Goal: Book appointment/travel/reservation

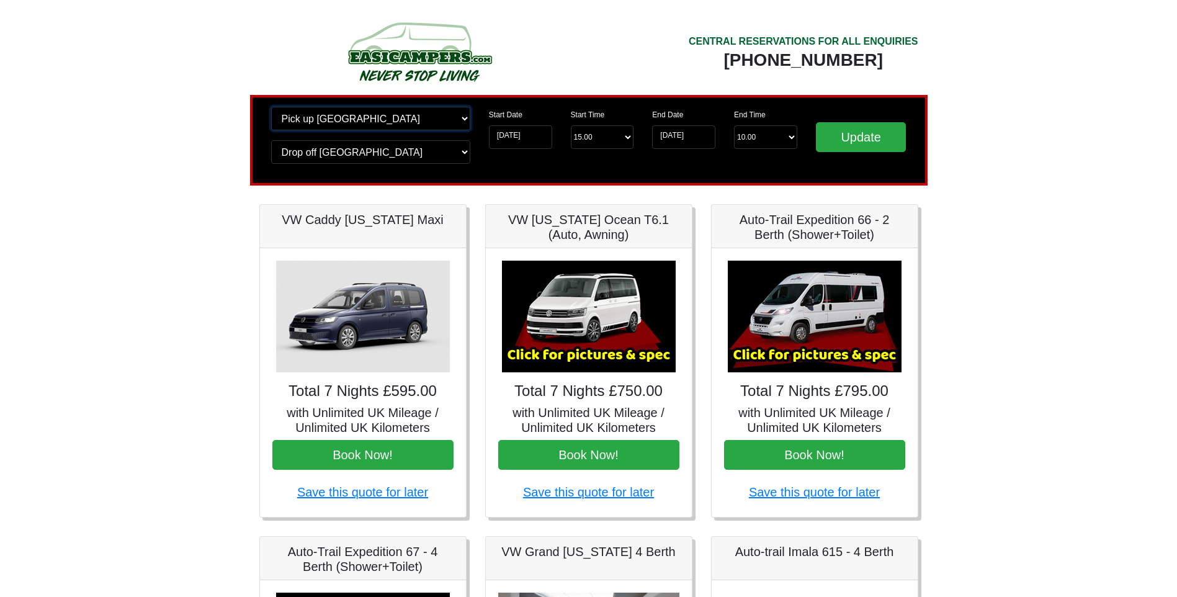
click at [461, 117] on select "Change pick up location? Pick up [GEOGRAPHIC_DATA] [GEOGRAPHIC_DATA] [GEOGRAPHI…" at bounding box center [370, 119] width 199 height 24
select select "WOL"
click at [271, 107] on select "Change pick up location? Pick up Edinburgh Birmingham Airport Blackburn Lancash…" at bounding box center [370, 119] width 199 height 24
click at [460, 151] on select "Change drop off location? Drop off Edinburgh Birmingham Airport Blackburn Lanca…" at bounding box center [370, 152] width 199 height 24
select select "WOL"
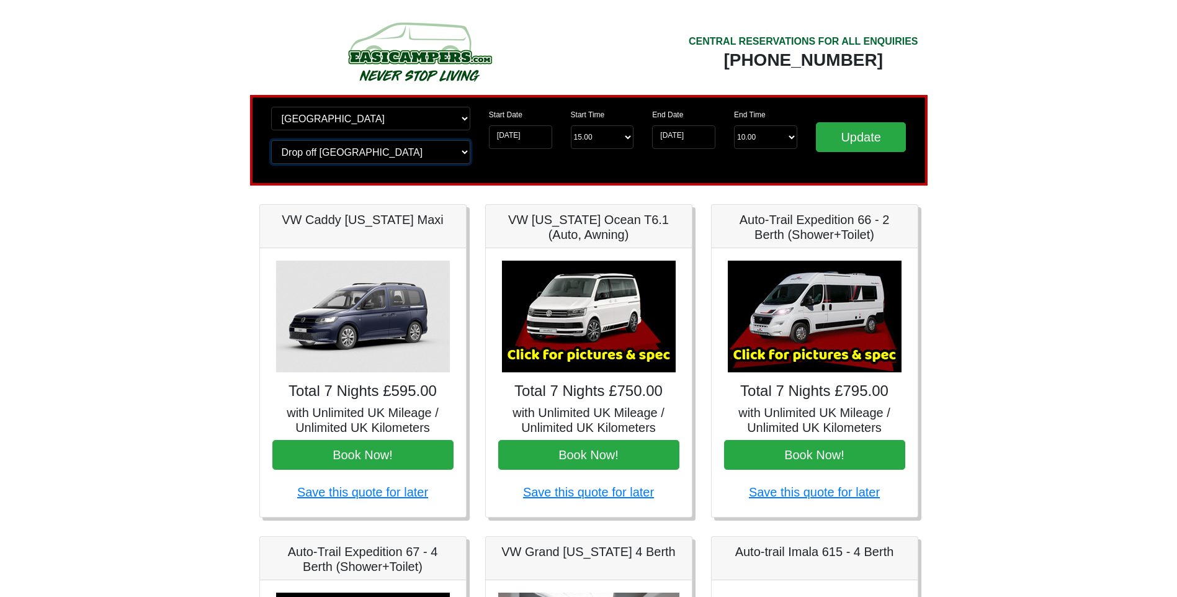
click at [271, 140] on select "Change drop off location? Drop off Edinburgh Birmingham Airport Blackburn Lanca…" at bounding box center [370, 152] width 199 height 24
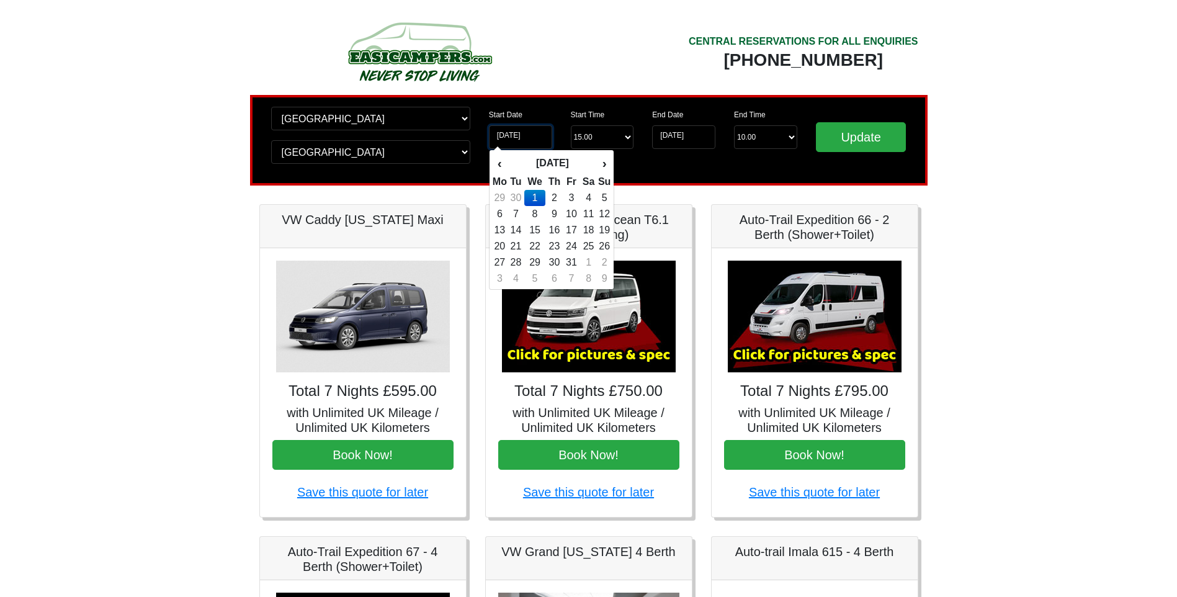
click at [529, 135] on input "01-10-2025" at bounding box center [520, 137] width 63 height 24
click at [555, 210] on td "9" at bounding box center [555, 214] width 18 height 16
type input "09-10-2025"
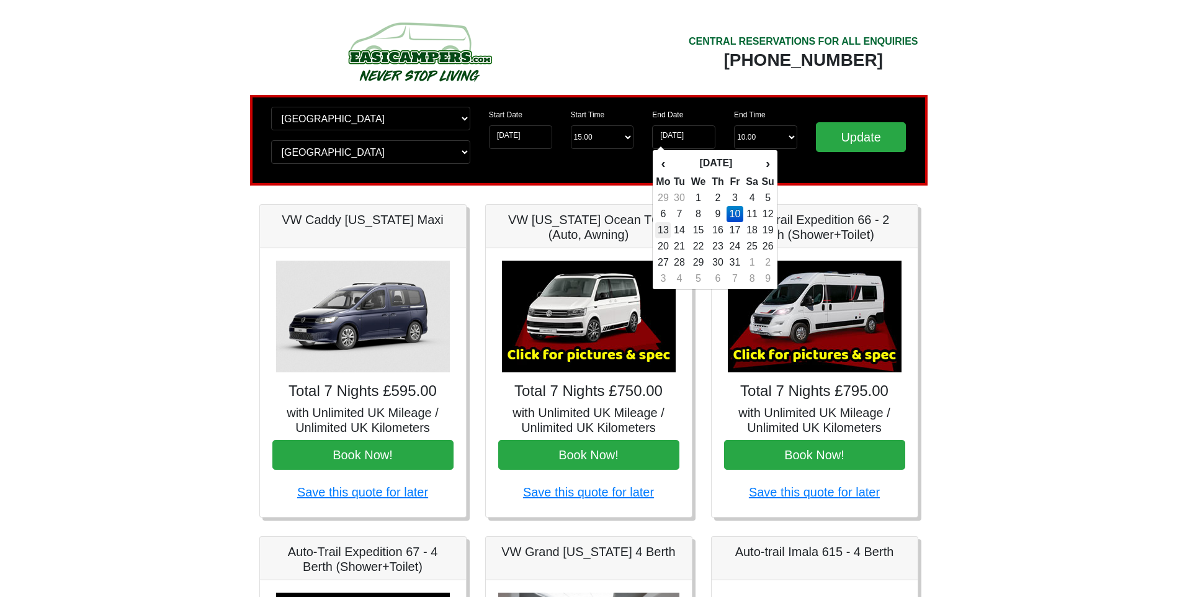
click at [667, 229] on td "13" at bounding box center [663, 230] width 16 height 16
type input "[DATE]"
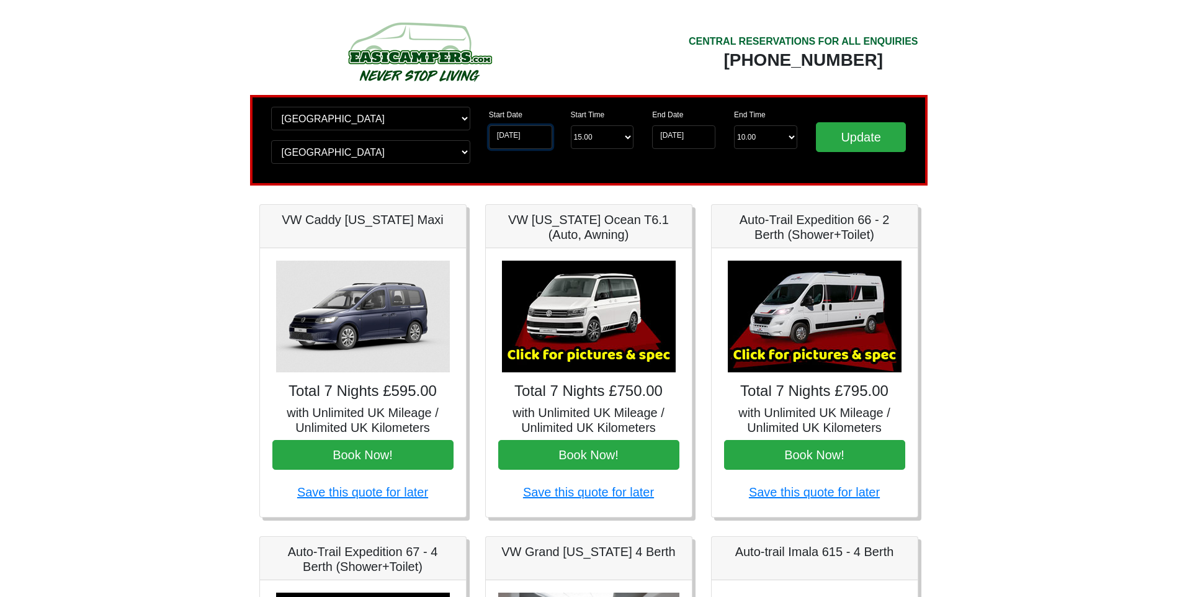
click at [518, 135] on input "09-10-2025" at bounding box center [520, 137] width 63 height 24
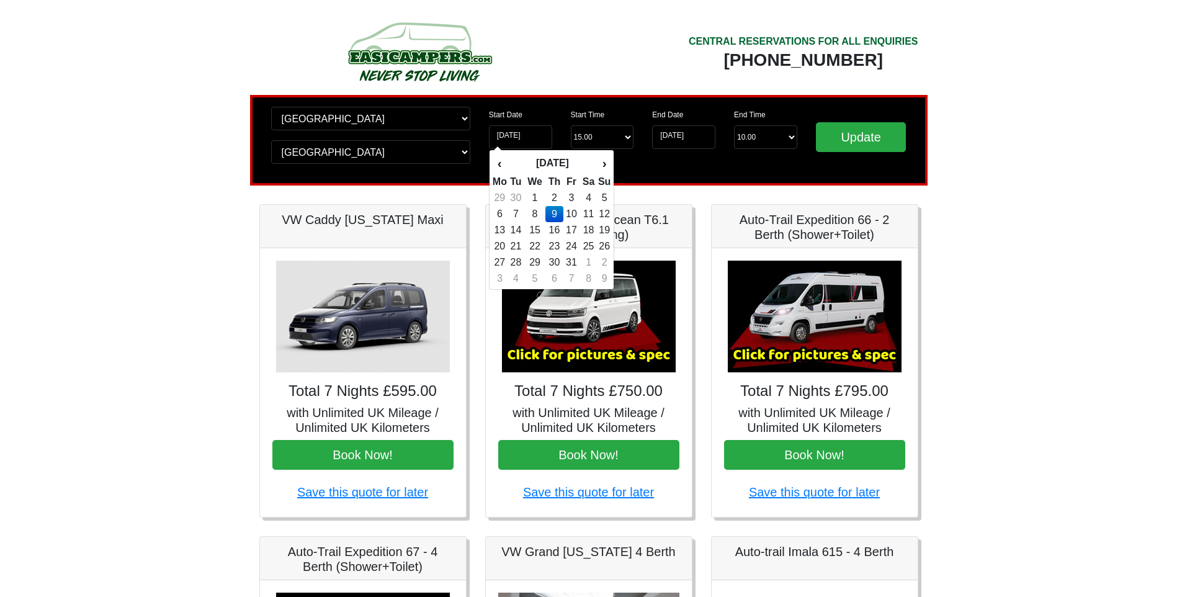
click at [536, 210] on td "8" at bounding box center [534, 214] width 21 height 16
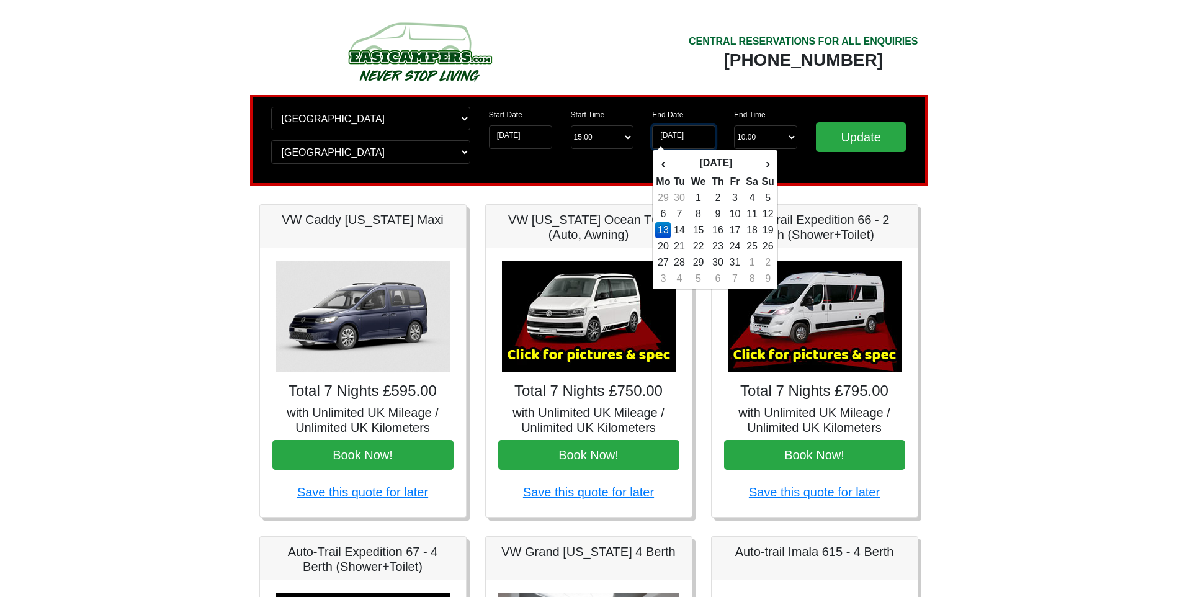
type input "[DATE]"
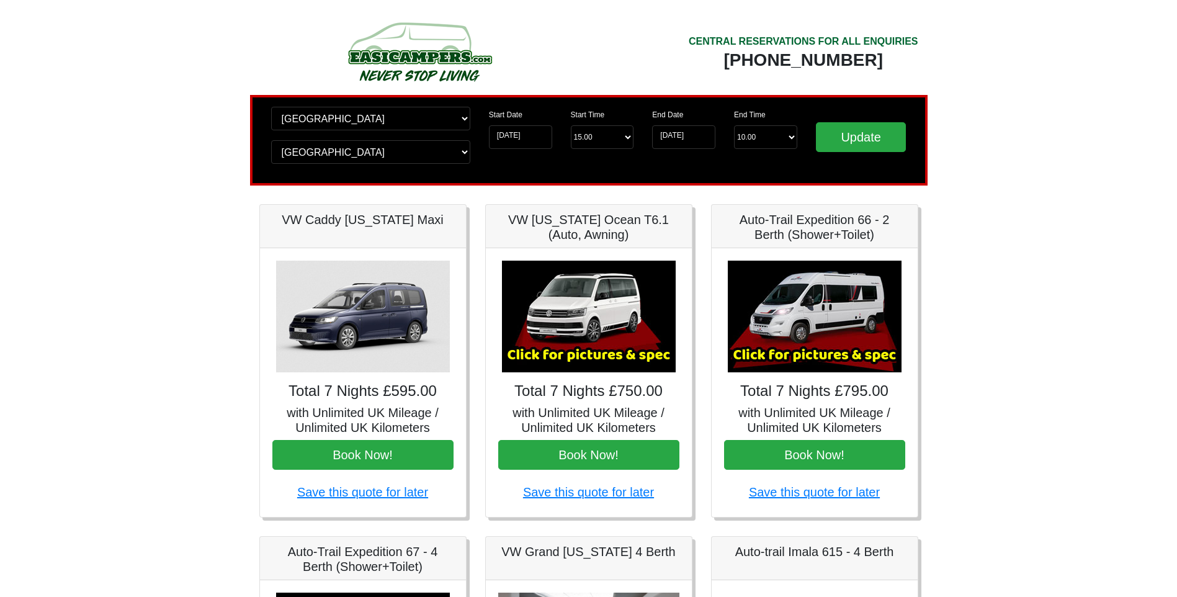
click at [834, 179] on div "Change pick up location? Pick up Edinburgh Birmingham Airport Blackburn Lancash…" at bounding box center [589, 140] width 678 height 91
click at [844, 144] on input "Update" at bounding box center [861, 137] width 91 height 30
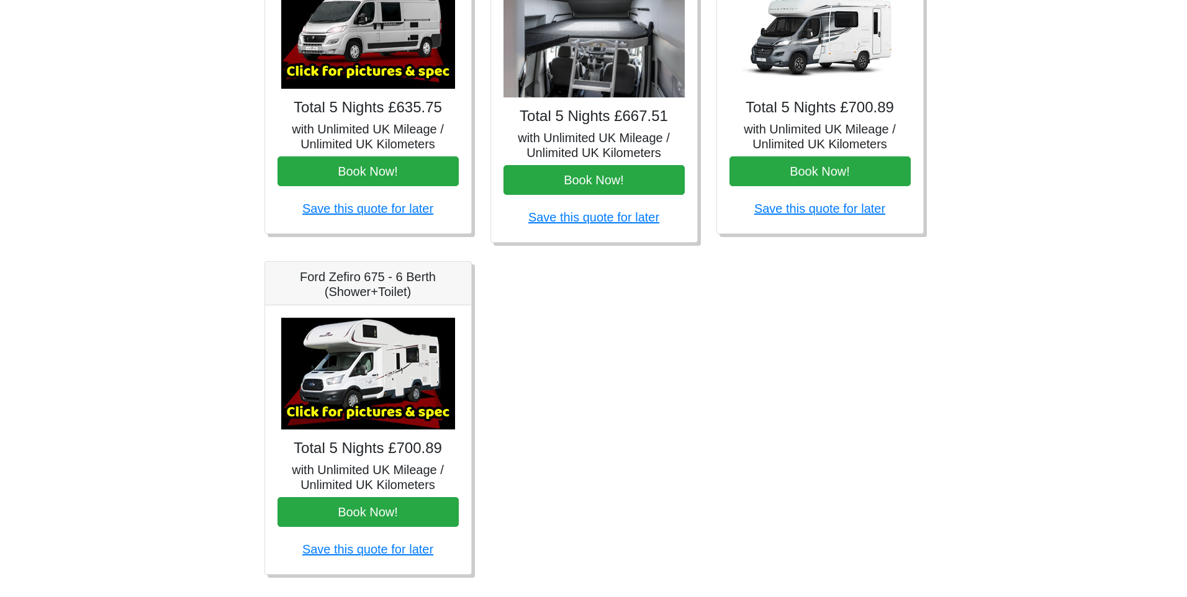
scroll to position [642, 0]
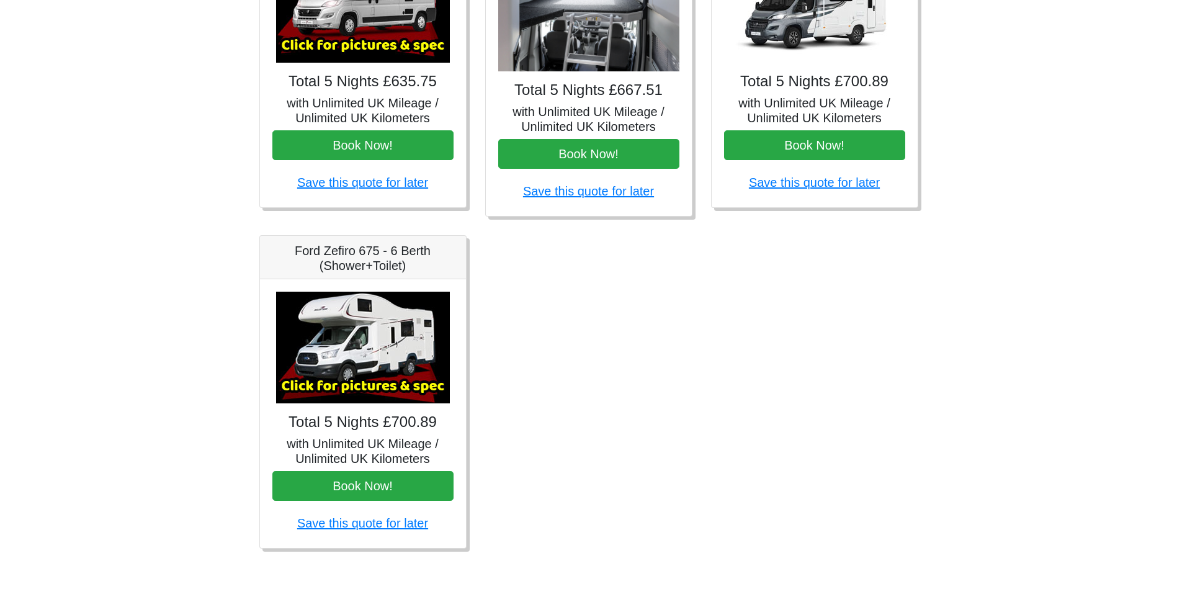
click at [367, 354] on img at bounding box center [363, 348] width 174 height 112
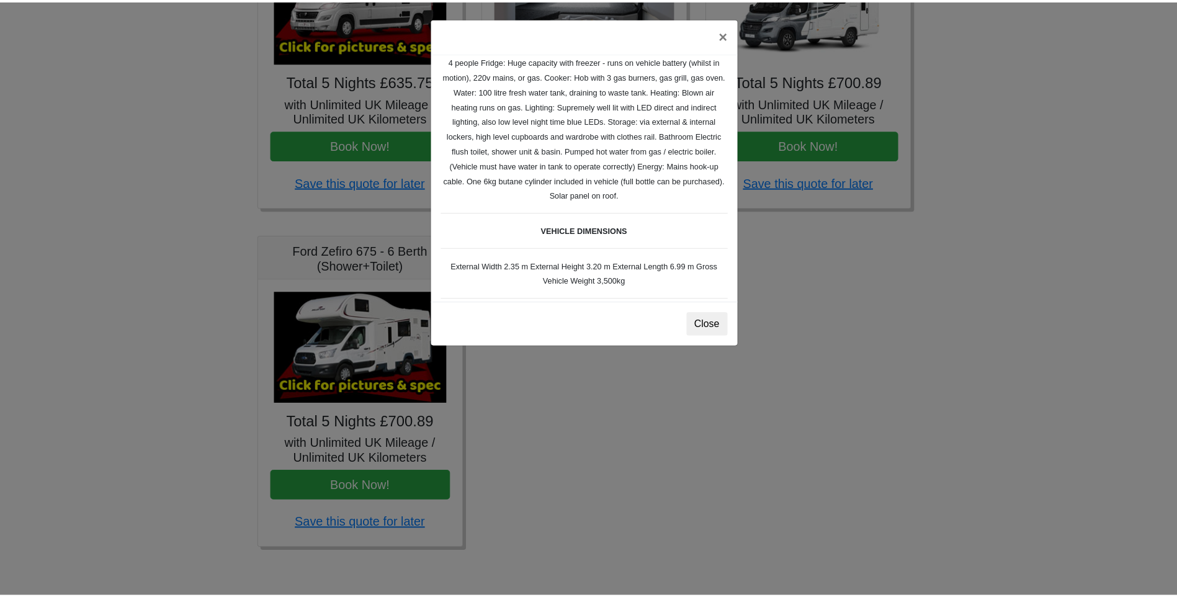
scroll to position [248, 0]
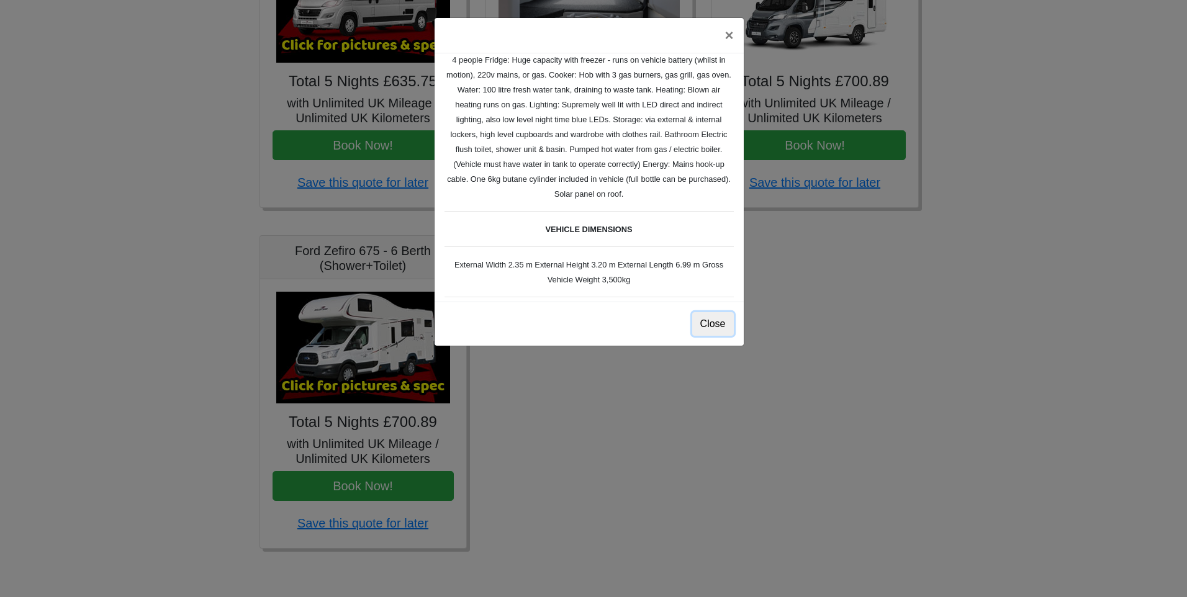
click at [715, 325] on button "Close" at bounding box center [713, 324] width 42 height 24
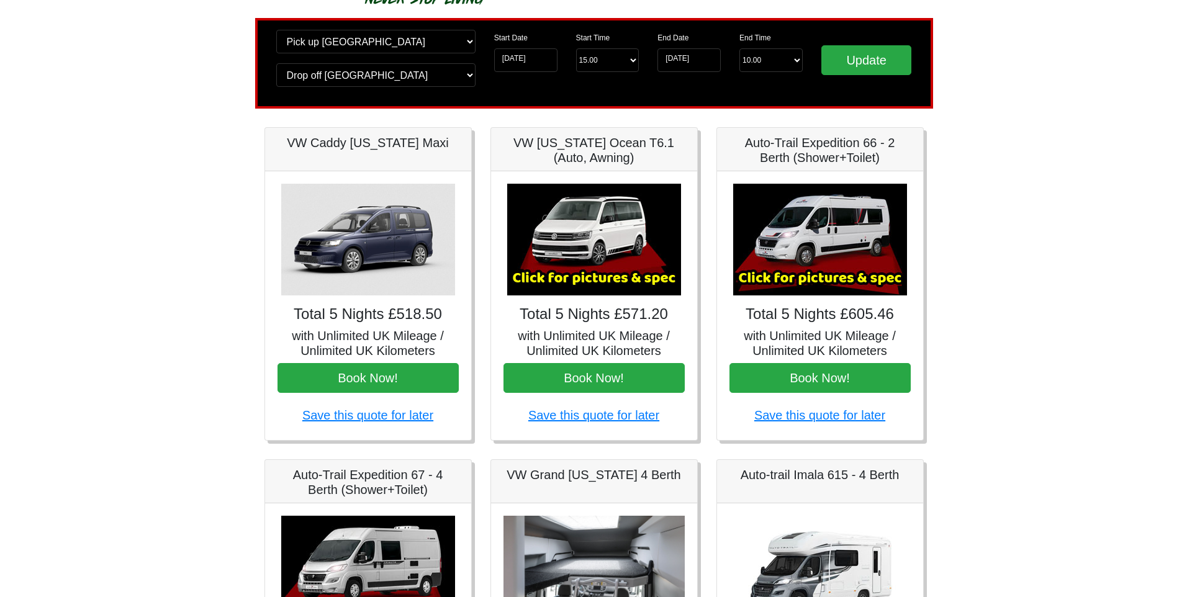
scroll to position [0, 0]
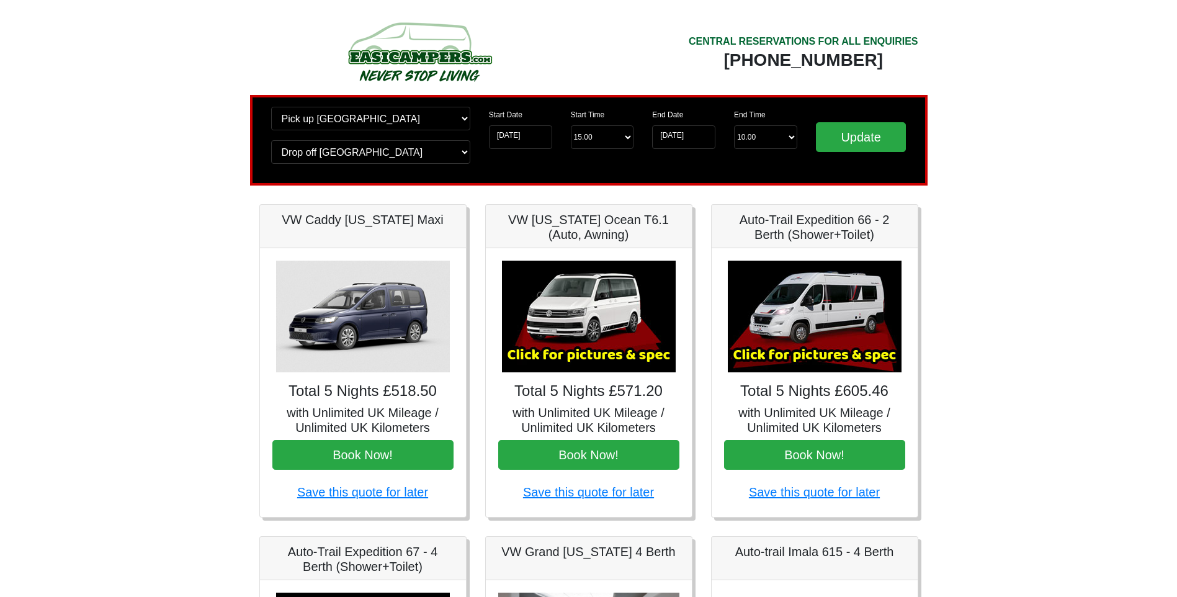
click at [826, 359] on img at bounding box center [815, 317] width 174 height 112
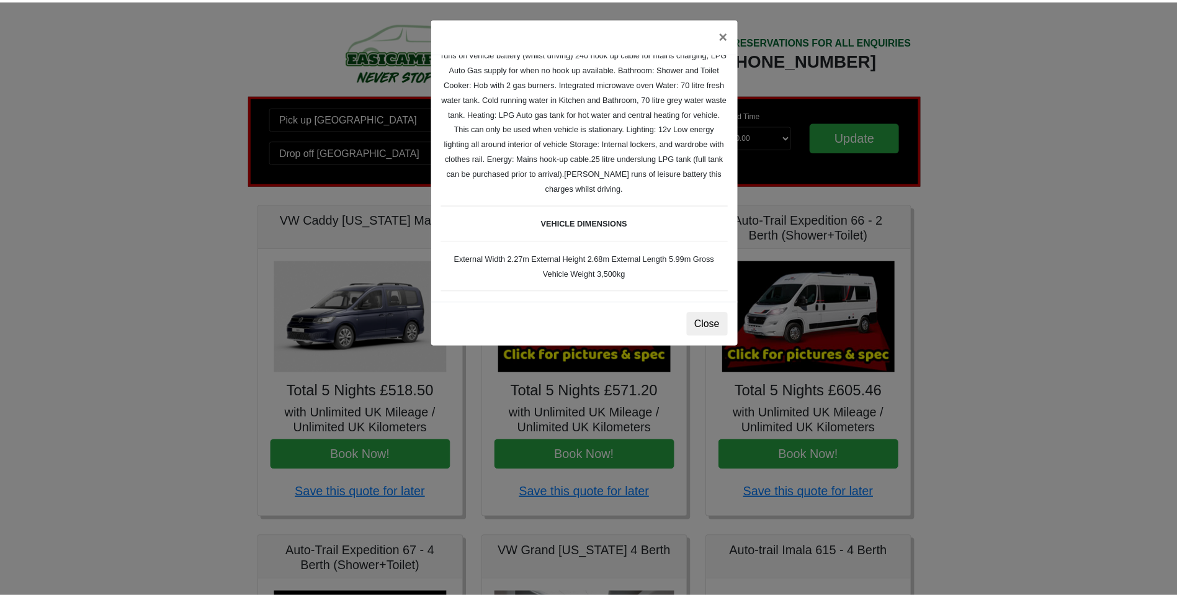
scroll to position [178, 0]
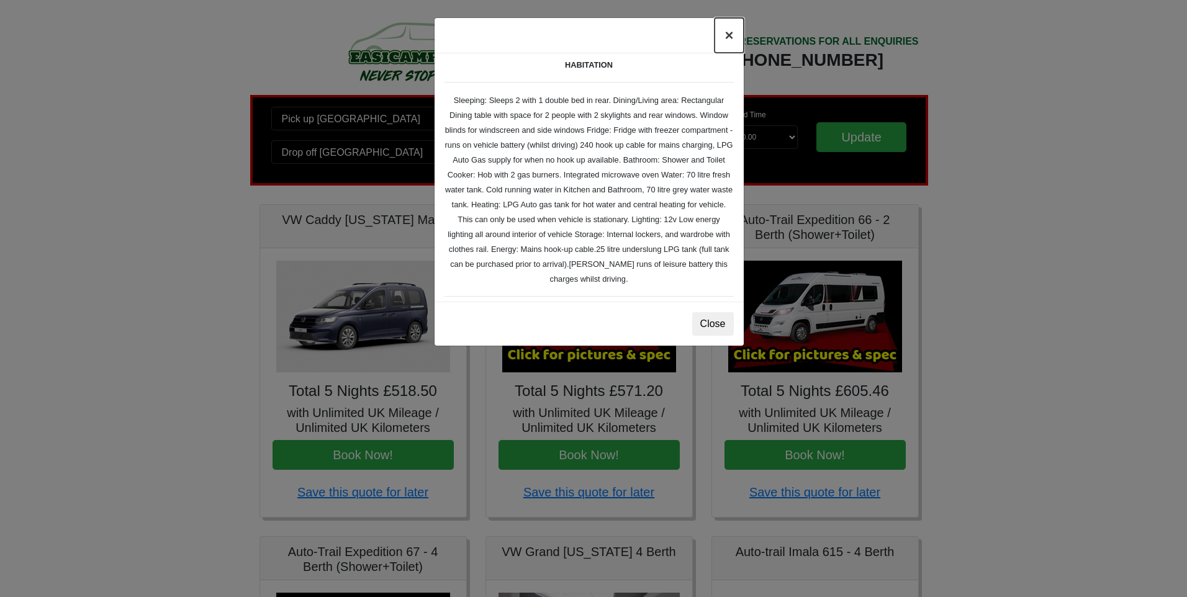
click at [727, 31] on button "×" at bounding box center [728, 35] width 29 height 35
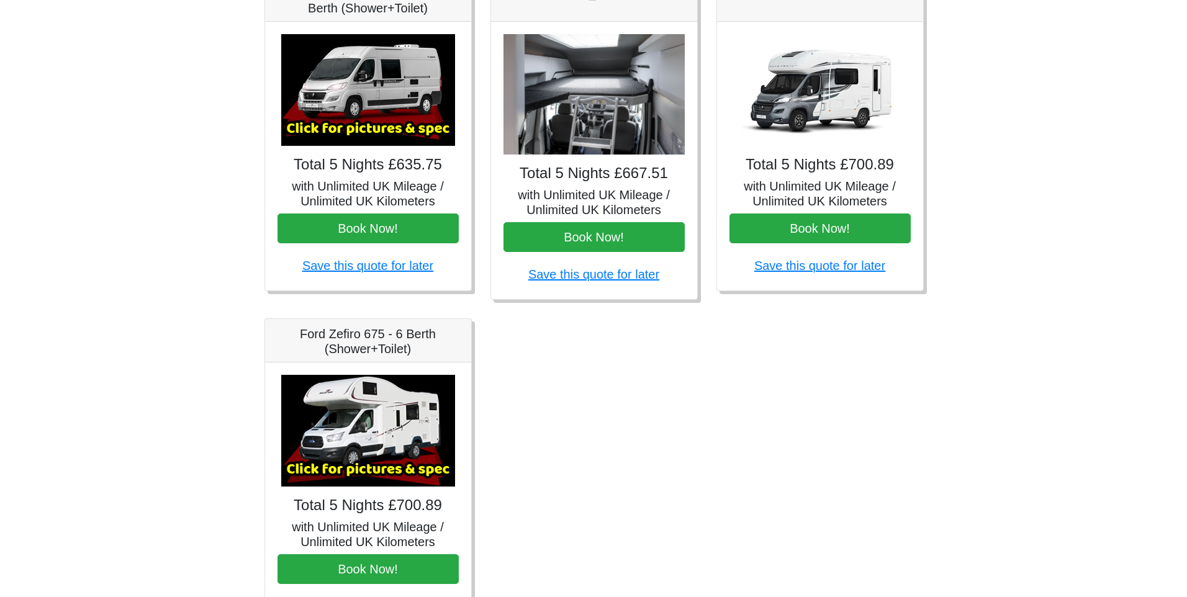
scroll to position [642, 0]
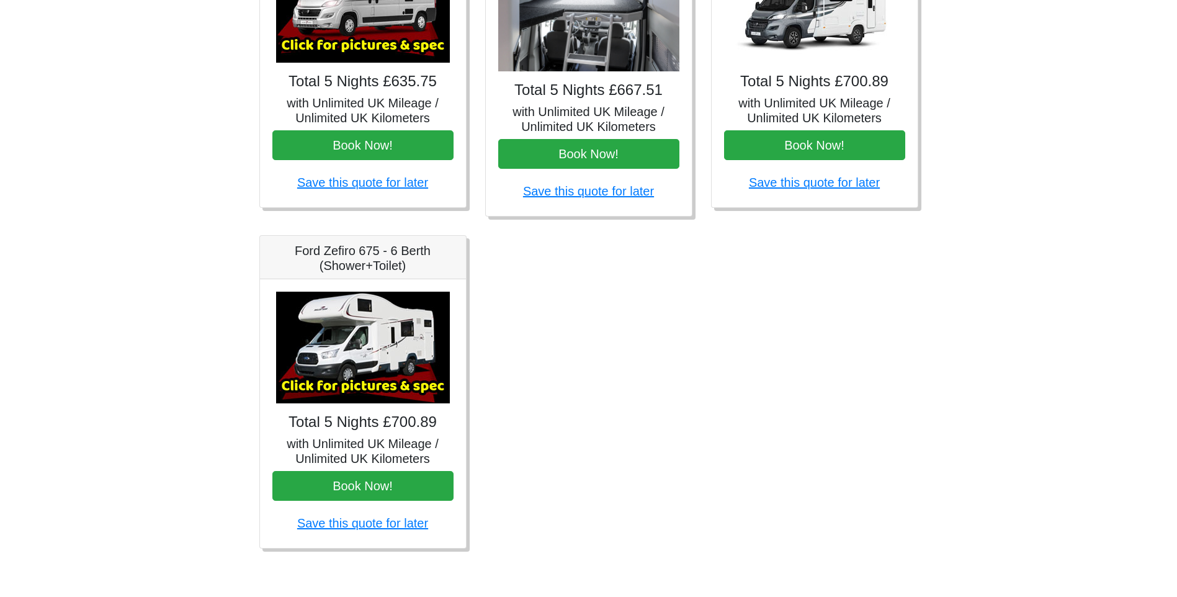
click at [335, 329] on img at bounding box center [363, 348] width 174 height 112
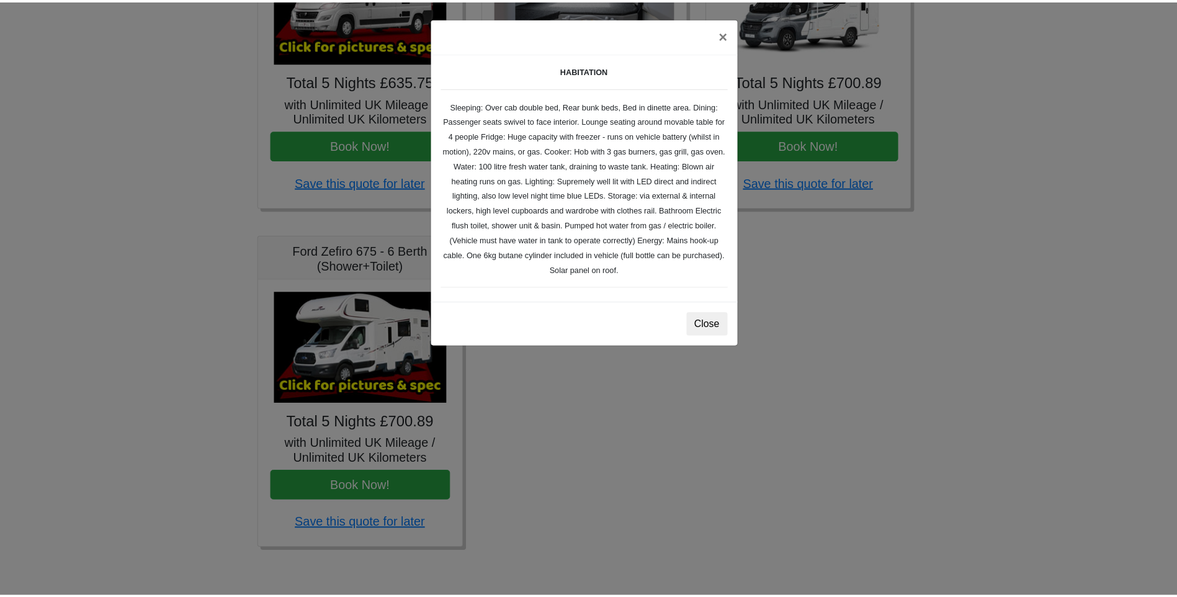
scroll to position [145, 0]
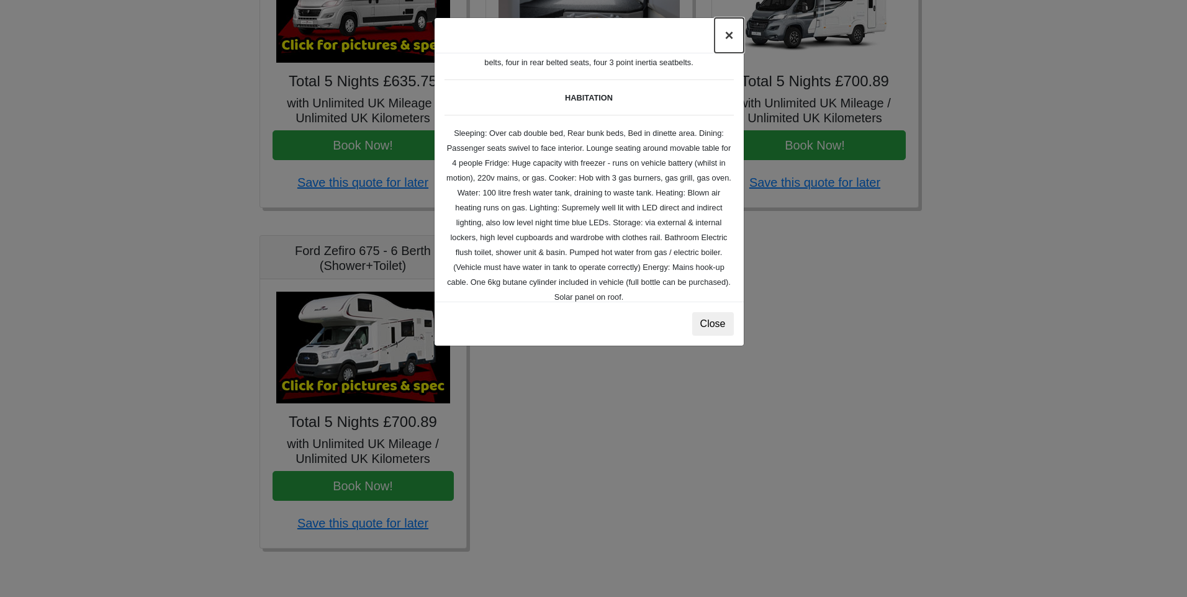
click at [724, 38] on button "×" at bounding box center [728, 35] width 29 height 35
